Goal: Task Accomplishment & Management: Use online tool/utility

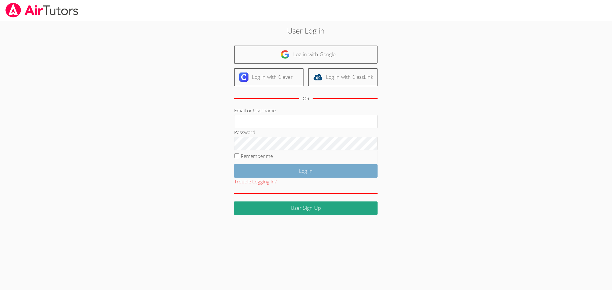
type input "kelseyjtutors@gmail.com"
click at [335, 175] on input "Log in" at bounding box center [305, 170] width 143 height 13
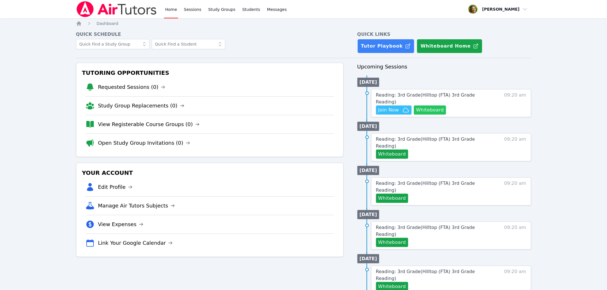
click at [441, 106] on button "Whiteboard" at bounding box center [430, 110] width 32 height 9
click at [403, 107] on icon "button" at bounding box center [406, 110] width 7 height 7
click at [398, 107] on span "Join Now" at bounding box center [388, 110] width 21 height 7
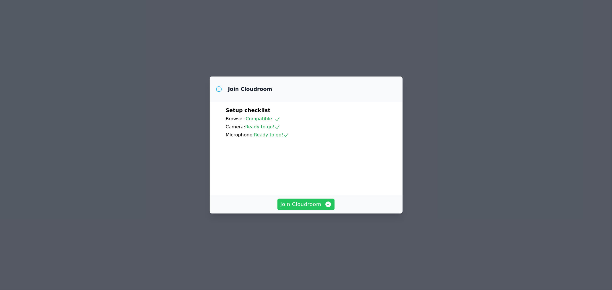
click at [322, 209] on span "Join Cloudroom" at bounding box center [305, 205] width 51 height 8
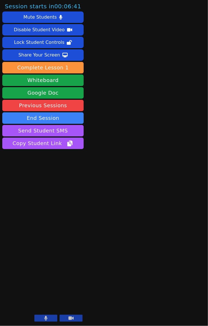
drag, startPoint x: 47, startPoint y: 290, endPoint x: 132, endPoint y: 273, distance: 87.0
click at [132, 272] on main at bounding box center [147, 163] width 41 height 326
drag, startPoint x: 65, startPoint y: 288, endPoint x: 83, endPoint y: 248, distance: 44.5
click at [83, 248] on aside "Session starts in 00:06:40 Mute Students Disable Student Video Lock Student Con…" at bounding box center [43, 163] width 86 height 326
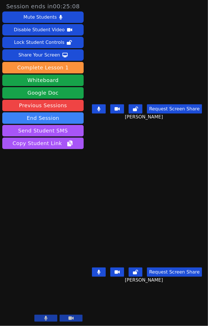
click at [50, 290] on button at bounding box center [45, 318] width 23 height 7
click at [46, 290] on icon at bounding box center [46, 318] width 6 height 5
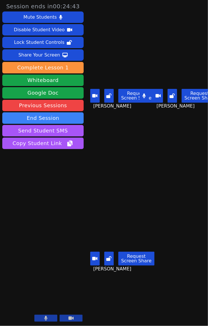
click at [138, 135] on div "Jaime Aguilar Request Screen Share Jaime Aguilar" at bounding box center [115, 81] width 59 height 163
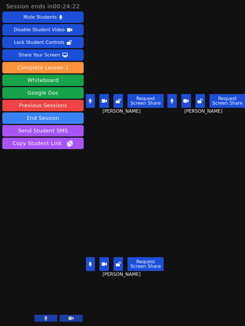
drag, startPoint x: 66, startPoint y: 191, endPoint x: 65, endPoint y: 165, distance: 25.8
click at [66, 191] on aside "Session ends in 00:24:22 Mute Students Disable Student Video Lock Student Contr…" at bounding box center [43, 163] width 86 height 326
drag, startPoint x: 88, startPoint y: 98, endPoint x: 104, endPoint y: 101, distance: 15.5
click at [89, 99] on icon at bounding box center [90, 101] width 3 height 5
click at [173, 100] on button at bounding box center [172, 101] width 9 height 14
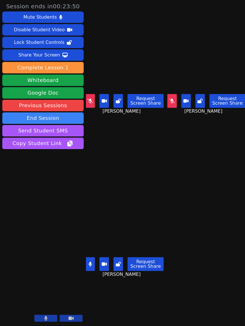
click at [173, 100] on button at bounding box center [172, 101] width 9 height 14
click at [92, 100] on icon at bounding box center [90, 101] width 3 height 5
click at [92, 100] on icon at bounding box center [91, 101] width 6 height 5
click at [93, 103] on button at bounding box center [89, 101] width 9 height 14
drag, startPoint x: 168, startPoint y: 101, endPoint x: 163, endPoint y: 102, distance: 4.9
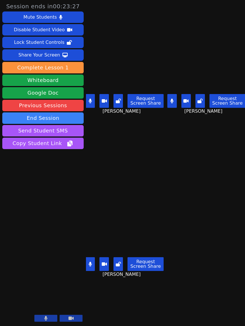
click at [168, 101] on button at bounding box center [172, 101] width 9 height 14
drag, startPoint x: 88, startPoint y: 98, endPoint x: 92, endPoint y: 128, distance: 30.0
click at [89, 99] on icon at bounding box center [90, 101] width 3 height 5
click at [91, 257] on button at bounding box center [89, 264] width 9 height 14
click at [91, 101] on icon at bounding box center [91, 101] width 6 height 5
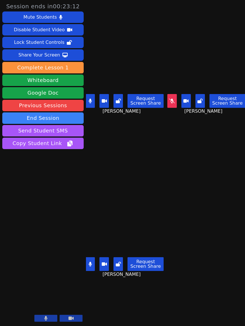
click at [169, 99] on icon at bounding box center [172, 101] width 6 height 5
click at [90, 262] on icon at bounding box center [90, 264] width 3 height 5
click at [88, 103] on button at bounding box center [89, 101] width 9 height 14
click at [92, 257] on button at bounding box center [89, 264] width 9 height 14
click at [173, 101] on button at bounding box center [172, 101] width 9 height 14
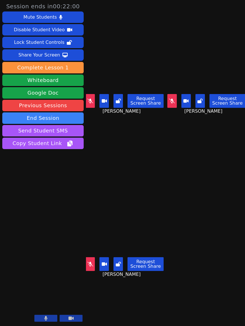
click at [171, 100] on icon at bounding box center [172, 101] width 6 height 5
click at [171, 102] on button at bounding box center [172, 101] width 9 height 14
click at [90, 262] on icon at bounding box center [91, 264] width 6 height 5
click at [91, 262] on icon at bounding box center [90, 264] width 3 height 5
click at [171, 99] on icon at bounding box center [172, 101] width 6 height 5
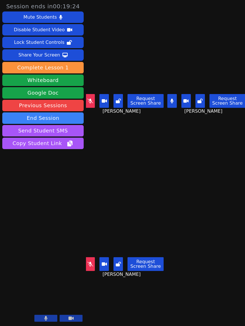
click at [89, 257] on button at bounding box center [89, 264] width 9 height 14
click at [171, 99] on icon at bounding box center [172, 101] width 3 height 5
click at [170, 103] on button at bounding box center [172, 101] width 9 height 14
click at [93, 98] on button at bounding box center [89, 101] width 9 height 14
click at [88, 101] on button at bounding box center [89, 101] width 9 height 14
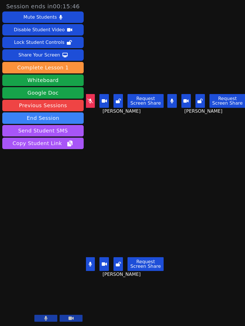
click at [171, 100] on icon at bounding box center [171, 101] width 3 height 5
click at [87, 260] on button at bounding box center [89, 264] width 9 height 14
click at [170, 100] on icon at bounding box center [172, 101] width 6 height 5
click at [171, 101] on button at bounding box center [172, 101] width 9 height 14
click at [90, 262] on icon at bounding box center [91, 264] width 6 height 5
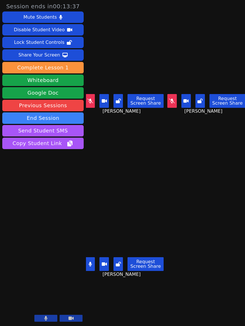
click at [89, 262] on icon at bounding box center [90, 264] width 3 height 5
click at [90, 104] on button at bounding box center [89, 101] width 9 height 14
click at [90, 99] on icon at bounding box center [90, 101] width 3 height 5
click at [168, 94] on button at bounding box center [172, 101] width 9 height 14
click at [171, 100] on icon at bounding box center [172, 101] width 3 height 5
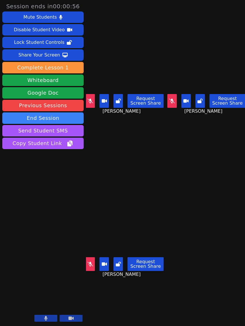
click at [171, 99] on icon at bounding box center [172, 101] width 6 height 5
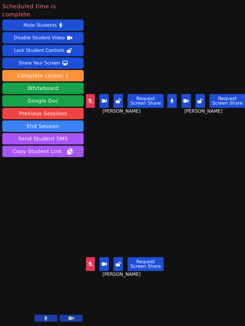
click at [88, 99] on icon at bounding box center [91, 101] width 6 height 5
click at [92, 263] on button at bounding box center [89, 264] width 9 height 14
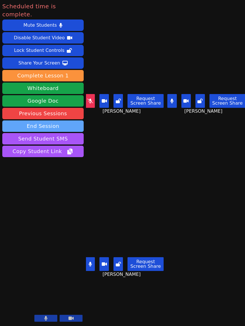
click at [57, 121] on button "End Session" at bounding box center [42, 126] width 81 height 11
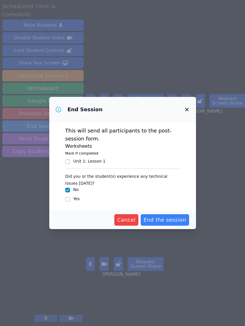
click at [94, 164] on div "Unit 1 : Lesson 1" at bounding box center [89, 161] width 32 height 6
click at [70, 164] on input "Unit 1 : Lesson 1" at bounding box center [67, 162] width 5 height 5
click at [94, 164] on div "Unit 1 : Lesson 1" at bounding box center [89, 161] width 32 height 6
click at [70, 164] on input "Unit 1 : Lesson 1" at bounding box center [67, 162] width 5 height 5
click at [92, 165] on div "Unit 1 : Lesson 1" at bounding box center [122, 161] width 115 height 7
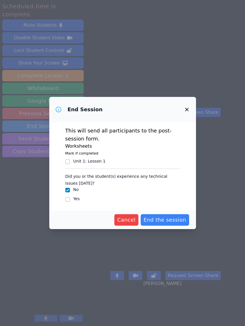
click at [85, 158] on fieldset "Unit 1 : Lesson 1" at bounding box center [122, 161] width 115 height 9
click at [69, 163] on input "Unit 1 : Lesson 1" at bounding box center [67, 162] width 5 height 5
click at [80, 172] on legend "Did you or the student(s) experience any technical issues today?" at bounding box center [122, 178] width 115 height 15
click at [68, 162] on input "Unit 1 : Lesson 1" at bounding box center [67, 162] width 5 height 5
checkbox input "false"
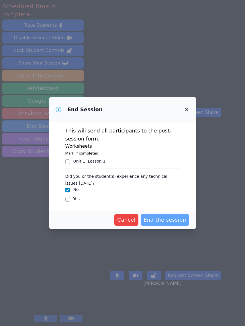
click at [169, 217] on span "End the session" at bounding box center [165, 220] width 43 height 8
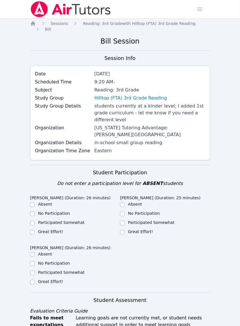
click at [44, 230] on label "Great Effort!" at bounding box center [50, 232] width 25 height 5
click at [35, 230] on input "Great Effort!" at bounding box center [32, 232] width 5 height 5
checkbox input "true"
click at [147, 230] on label "Great Effort!" at bounding box center [140, 232] width 25 height 5
click at [125, 230] on input "Great Effort!" at bounding box center [122, 232] width 5 height 5
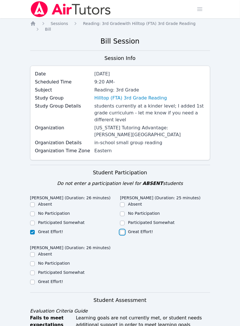
checkbox input "true"
click at [52, 279] on label "Great Effort!" at bounding box center [50, 281] width 25 height 5
click at [35, 280] on input "Great Effort!" at bounding box center [32, 282] width 5 height 5
checkbox input "true"
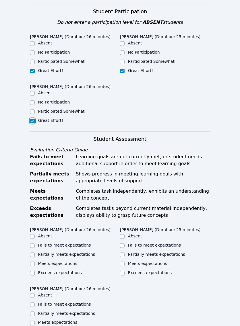
scroll to position [179, 0]
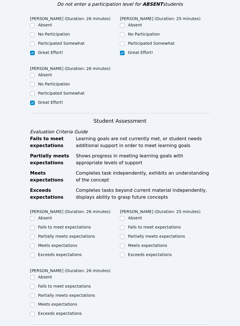
click at [67, 243] on label "Meets expectations" at bounding box center [57, 245] width 39 height 5
click at [35, 244] on input "Meets expectations" at bounding box center [32, 246] width 5 height 5
checkbox input "true"
click at [146, 243] on label "Meets expectations" at bounding box center [147, 245] width 39 height 5
click at [125, 244] on input "Meets expectations" at bounding box center [122, 246] width 5 height 5
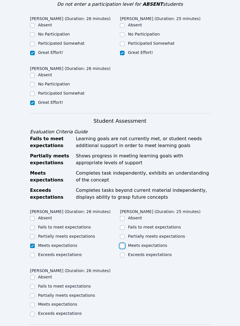
checkbox input "true"
click at [55, 290] on label "Meets expectations" at bounding box center [57, 304] width 39 height 5
click at [35, 290] on input "Meets expectations" at bounding box center [32, 305] width 5 height 5
checkbox input "true"
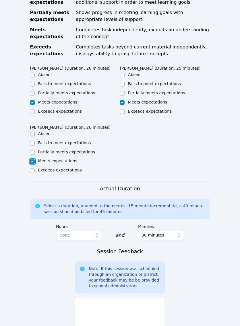
scroll to position [359, 0]
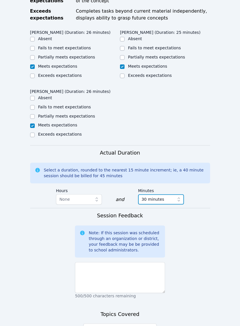
click at [154, 196] on span "30 minutes" at bounding box center [152, 199] width 23 height 7
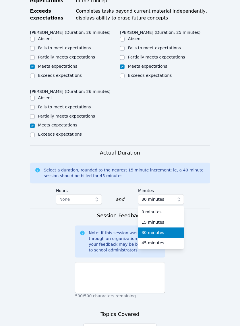
click at [206, 184] on div "Actual Duration Select a duration, rounded to the nearest 15 minute increment; …" at bounding box center [120, 178] width 180 height 59
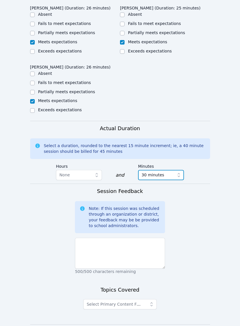
scroll to position [394, 0]
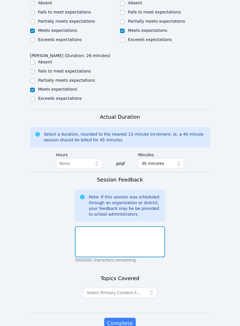
click at [102, 227] on textarea at bounding box center [120, 242] width 90 height 31
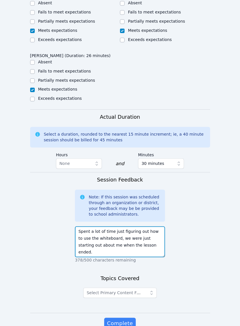
type textarea "Spent a lot of time just figuring out how to use the whiteboard, we were just s…"
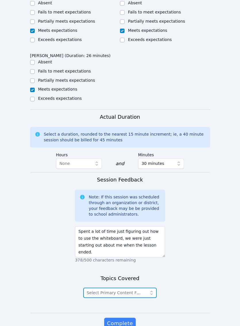
click at [95, 290] on span "Select Primary Content Focus" at bounding box center [116, 293] width 59 height 5
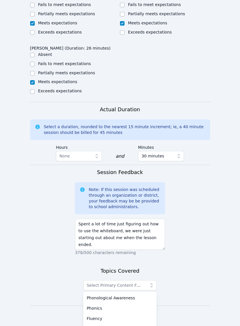
scroll to position [406, 0]
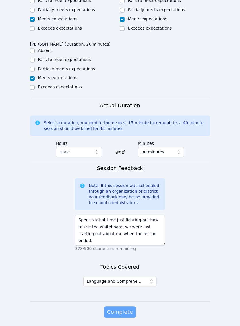
click at [126, 290] on span "Complete" at bounding box center [120, 312] width 26 height 8
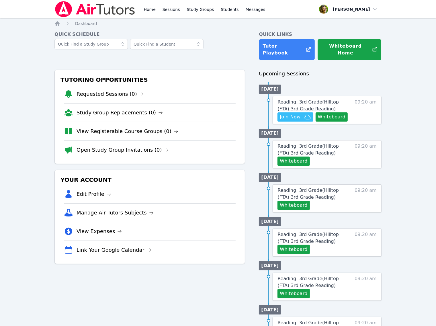
click at [330, 99] on span "Reading: 3rd Grade ( Hilltop (FTA) 3rd Grade Reading )" at bounding box center [308, 105] width 61 height 12
